Goal: Task Accomplishment & Management: Manage account settings

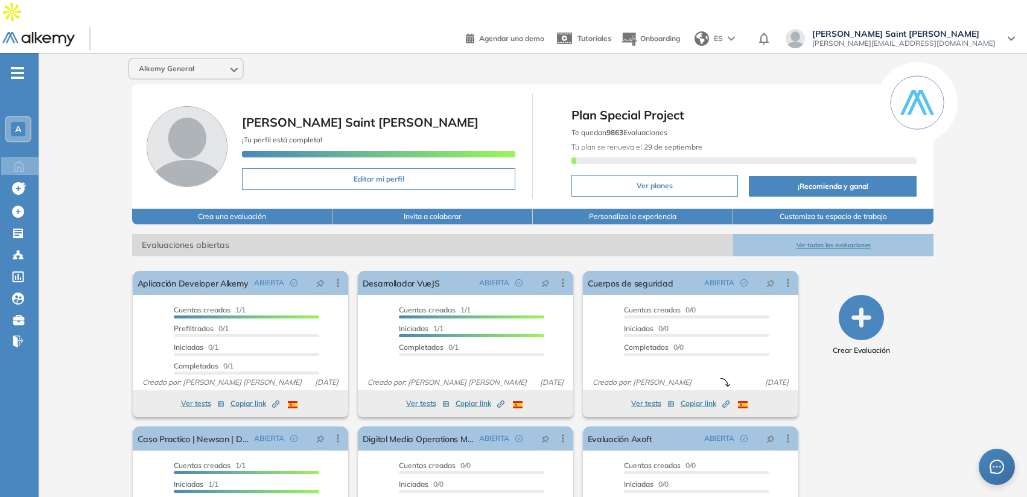
click at [943, 29] on span "[PERSON_NAME] Saint [PERSON_NAME]" at bounding box center [903, 34] width 183 height 10
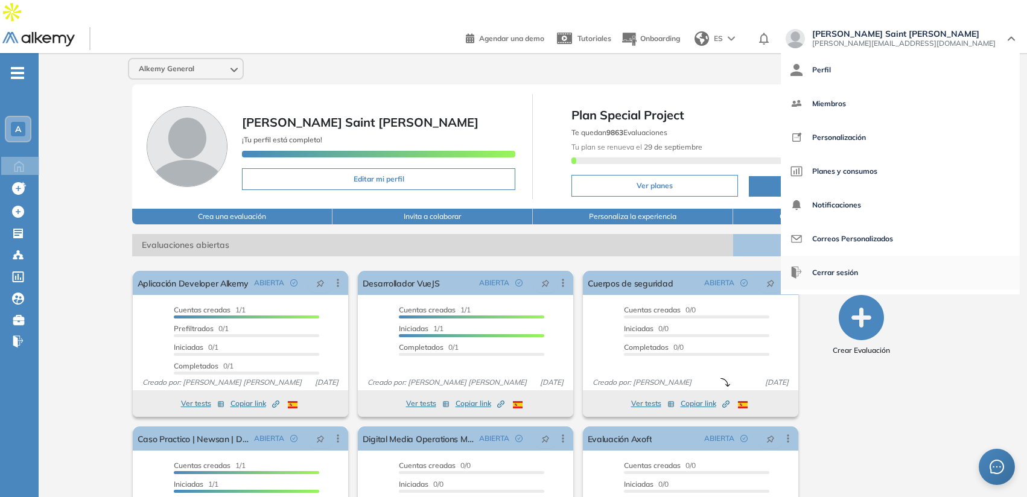
click at [858, 258] on span "Cerrar sesión" at bounding box center [835, 272] width 46 height 29
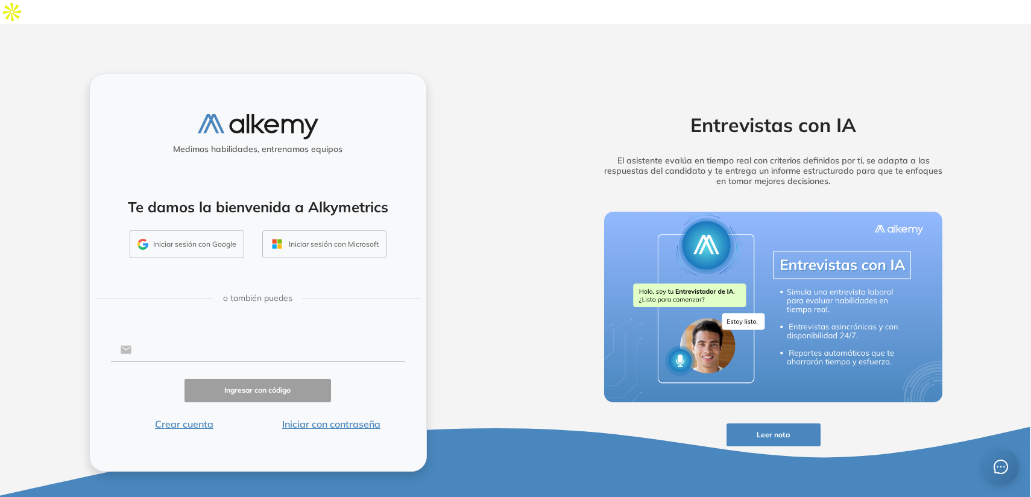
click at [293, 338] on input "text" at bounding box center [267, 349] width 273 height 23
click at [369, 346] on form "Ingresar con código Crear cuenta Iniciar con contraseña" at bounding box center [258, 383] width 294 height 95
click at [359, 417] on button "Iniciar con contraseña" at bounding box center [331, 424] width 147 height 14
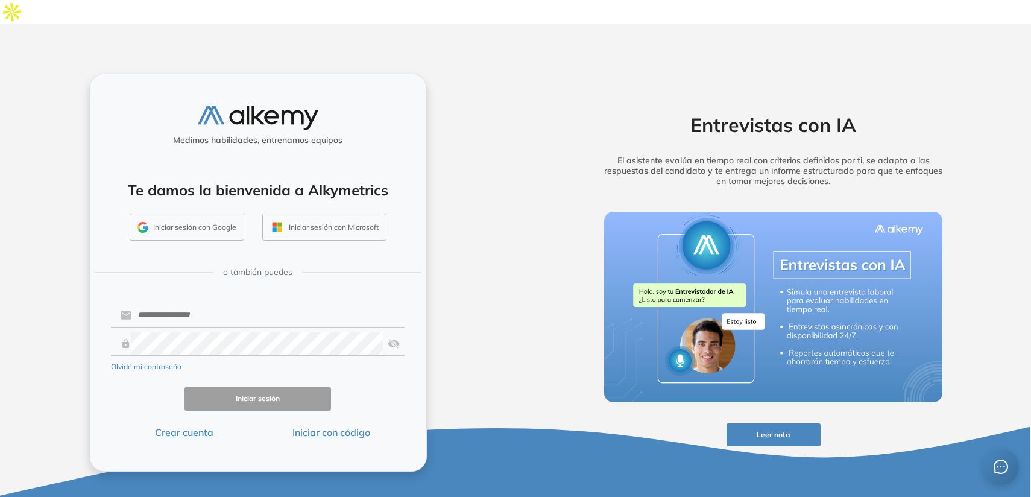
click at [267, 302] on form "Olvidé mi contraseña Iniciar sesión Crear cuenta Iniciar con código" at bounding box center [258, 371] width 294 height 138
click at [251, 304] on input "text" at bounding box center [267, 315] width 273 height 23
click at [243, 304] on input "text" at bounding box center [267, 315] width 273 height 23
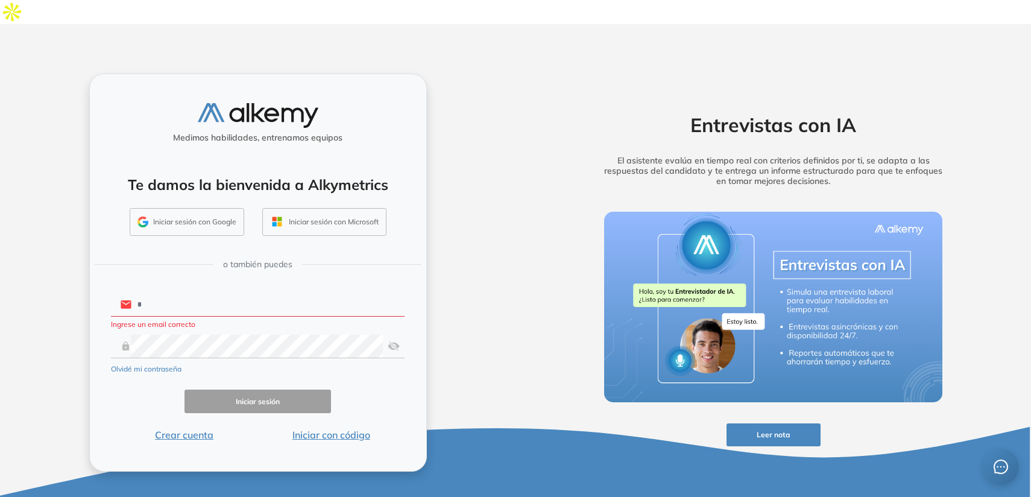
type input "**********"
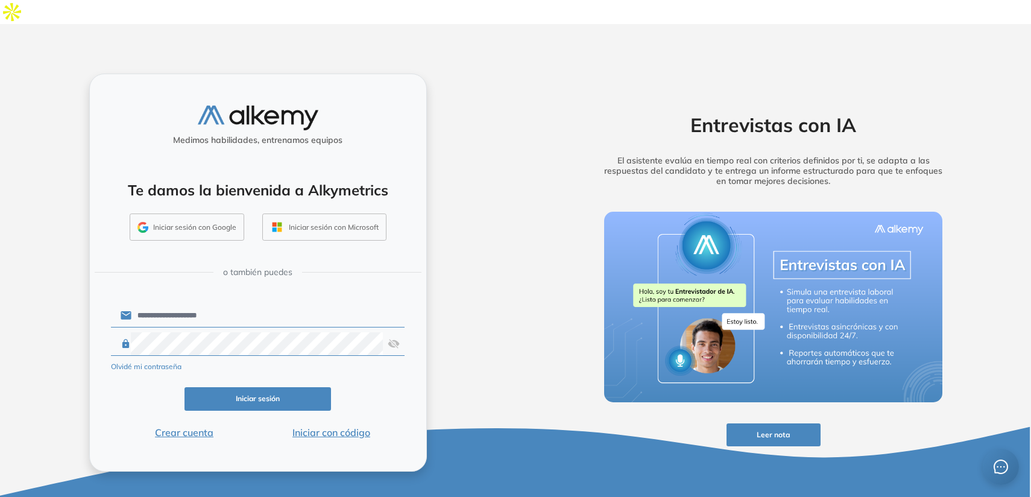
click at [272, 387] on button "Iniciar sesión" at bounding box center [258, 399] width 147 height 24
